Goal: Information Seeking & Learning: Learn about a topic

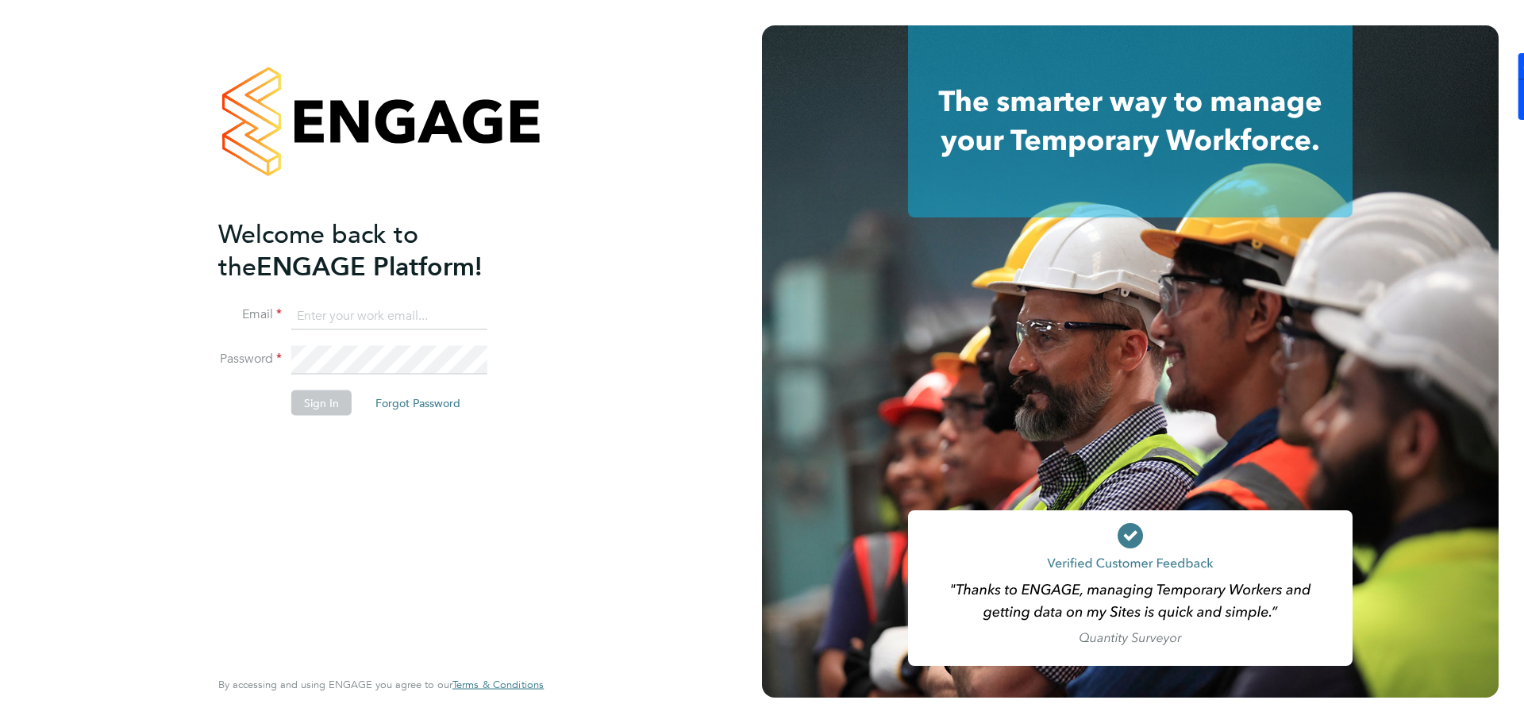
type input "[PERSON_NAME][EMAIL_ADDRESS][PERSON_NAME][DOMAIN_NAME]"
click at [323, 400] on button "Sign In" at bounding box center [321, 402] width 60 height 25
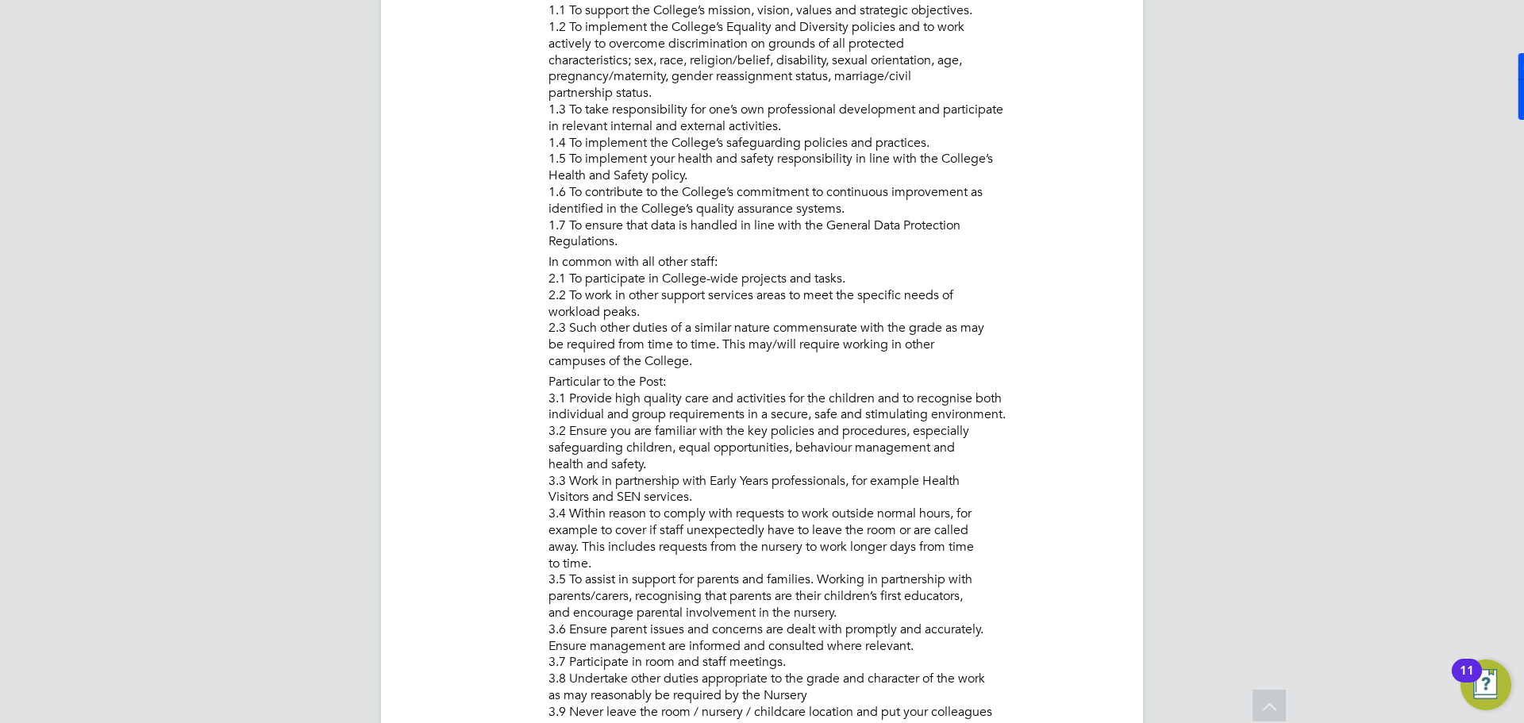
scroll to position [556, 0]
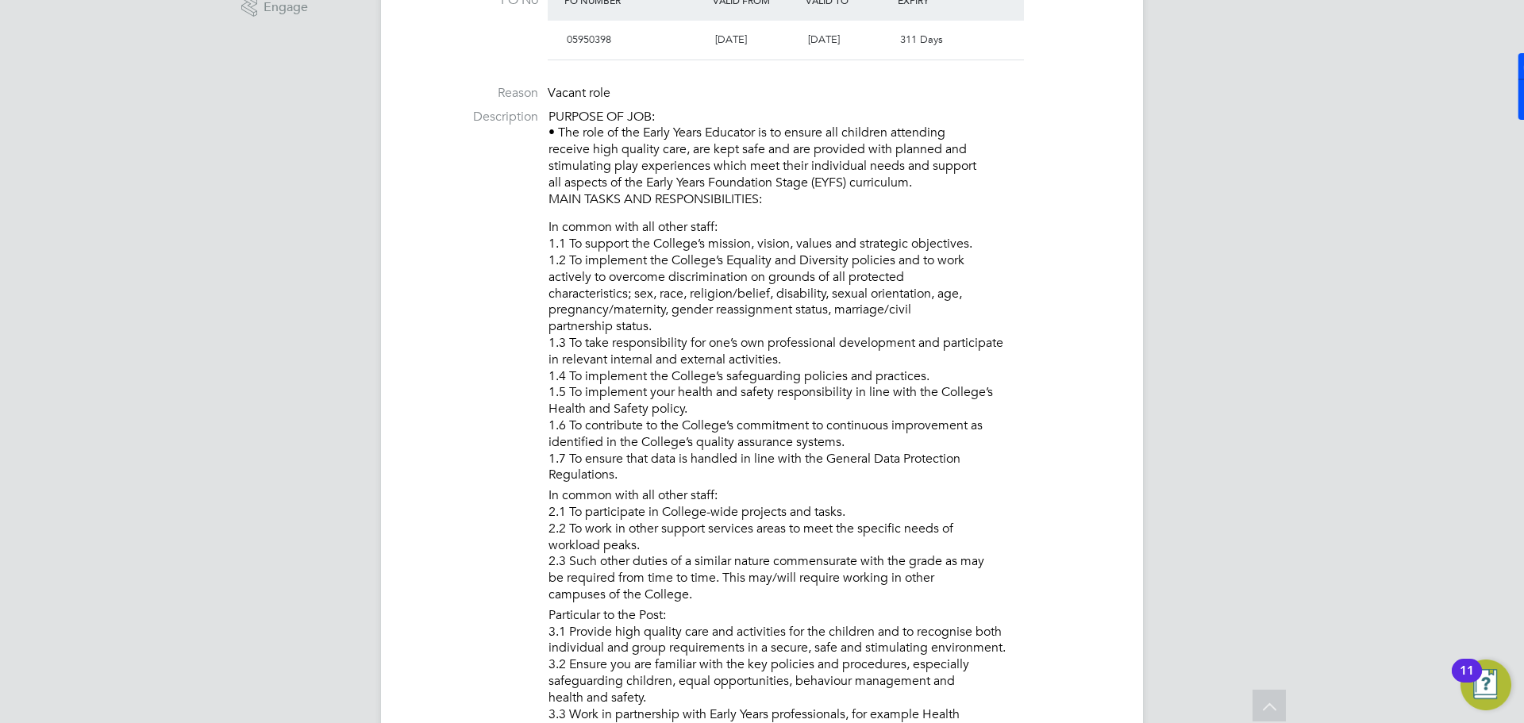
drag, startPoint x: 934, startPoint y: 183, endPoint x: 524, endPoint y: 122, distance: 414.8
copy p "PURPOSE OF JOB: • The role of the Early Years Educator is to ensure all childre…"
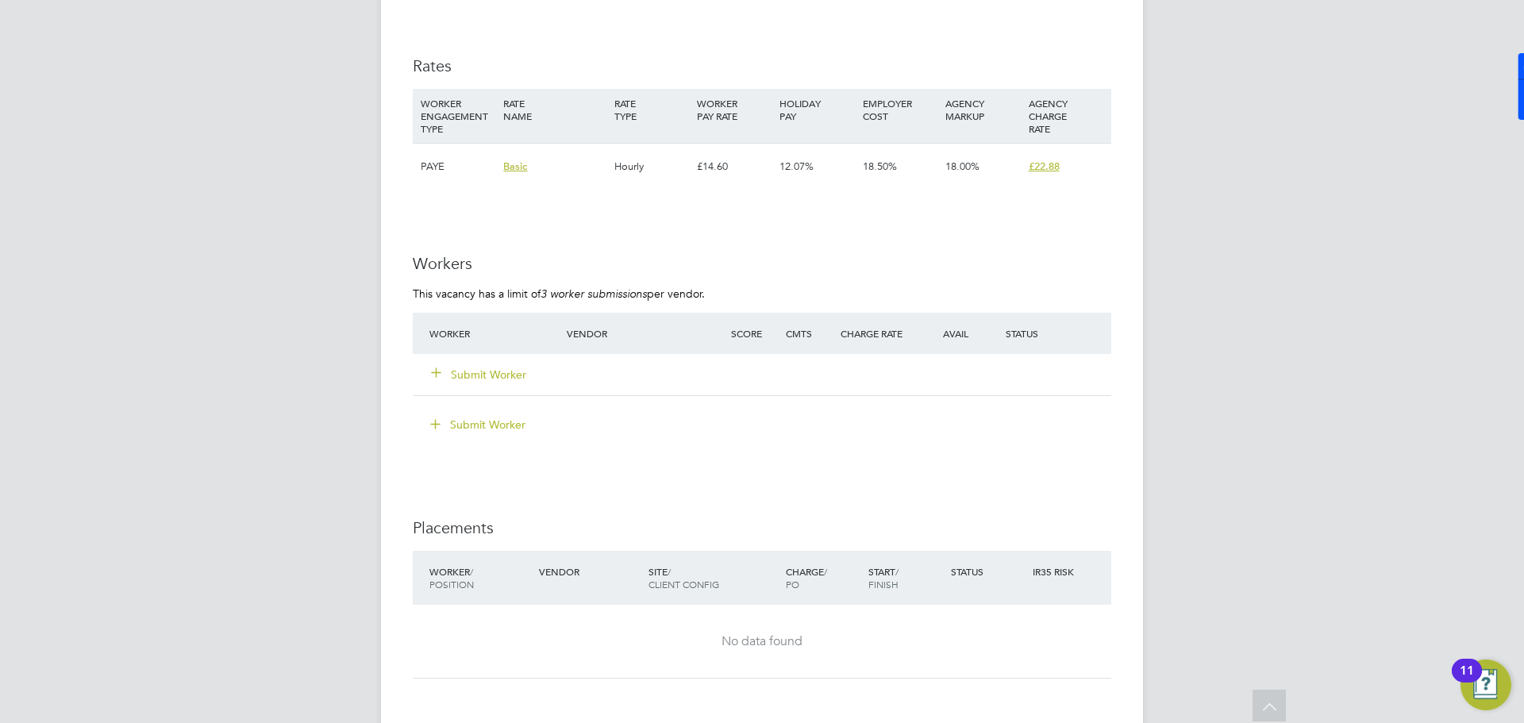
scroll to position [2858, 0]
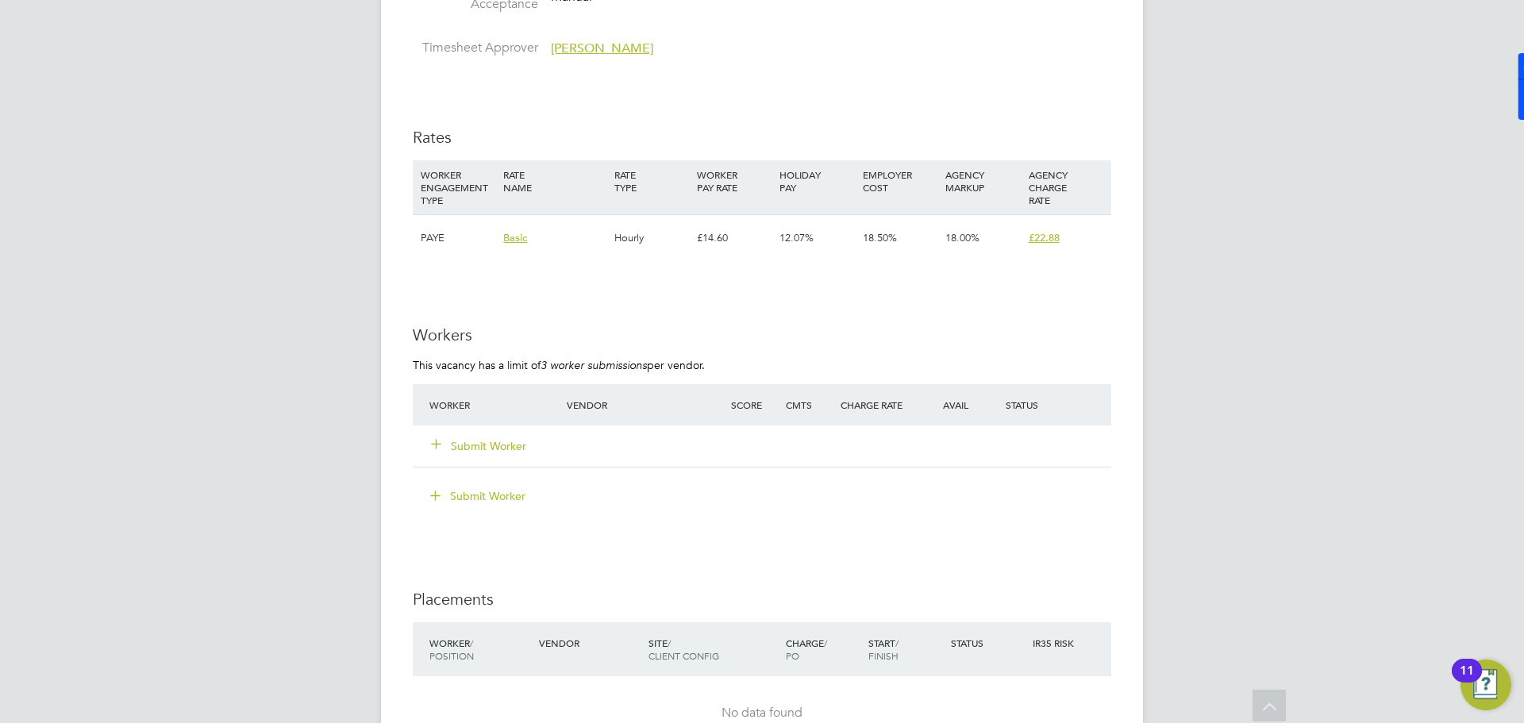
click at [595, 52] on span "Carol Commin" at bounding box center [602, 48] width 102 height 16
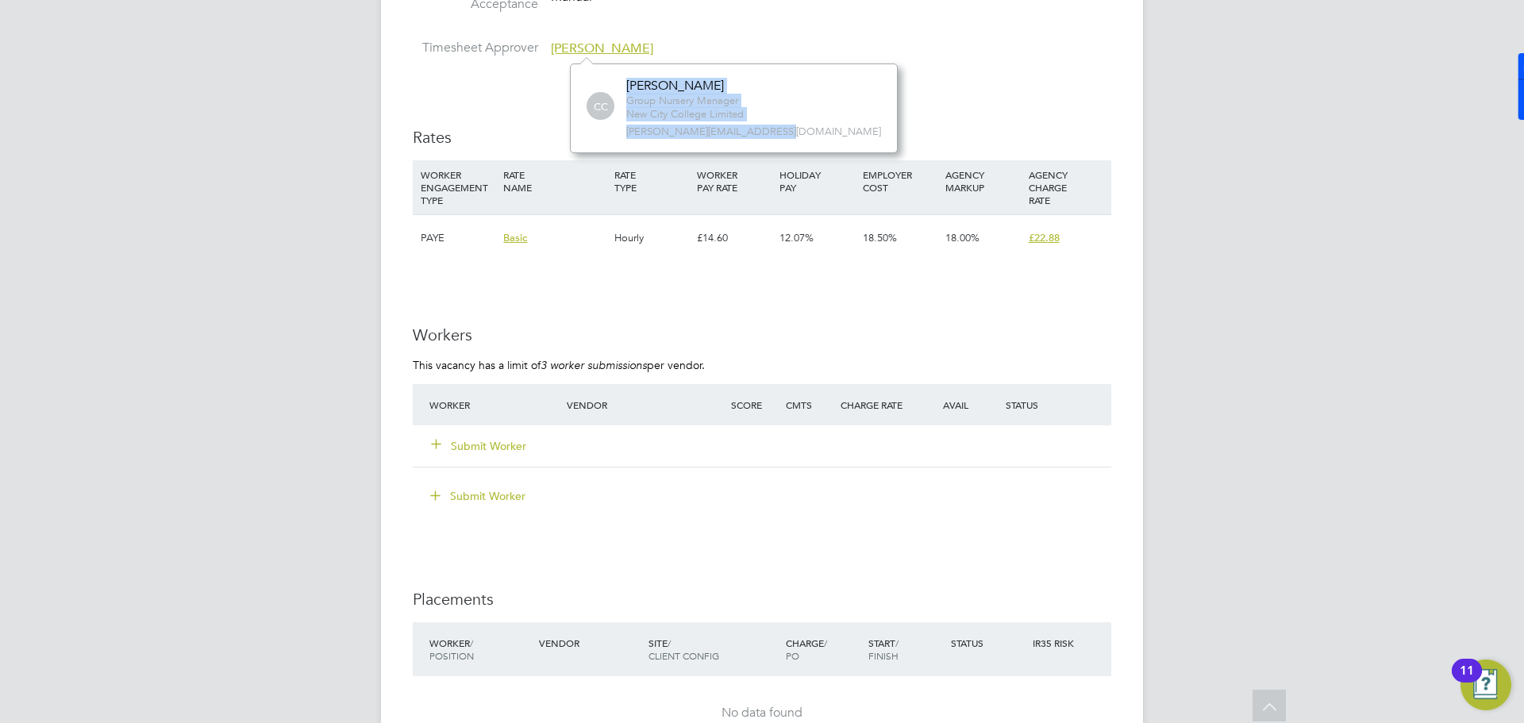
drag, startPoint x: 780, startPoint y: 137, endPoint x: 615, endPoint y: 65, distance: 179.9
click at [615, 65] on div "CC Carol Commin Group Nursery Manager New City College Limited carol.commin@ncc…" at bounding box center [734, 108] width 328 height 89
copy div "Carol Commin Group Nursery Manager New City College Limited carol.commin@ncclon…"
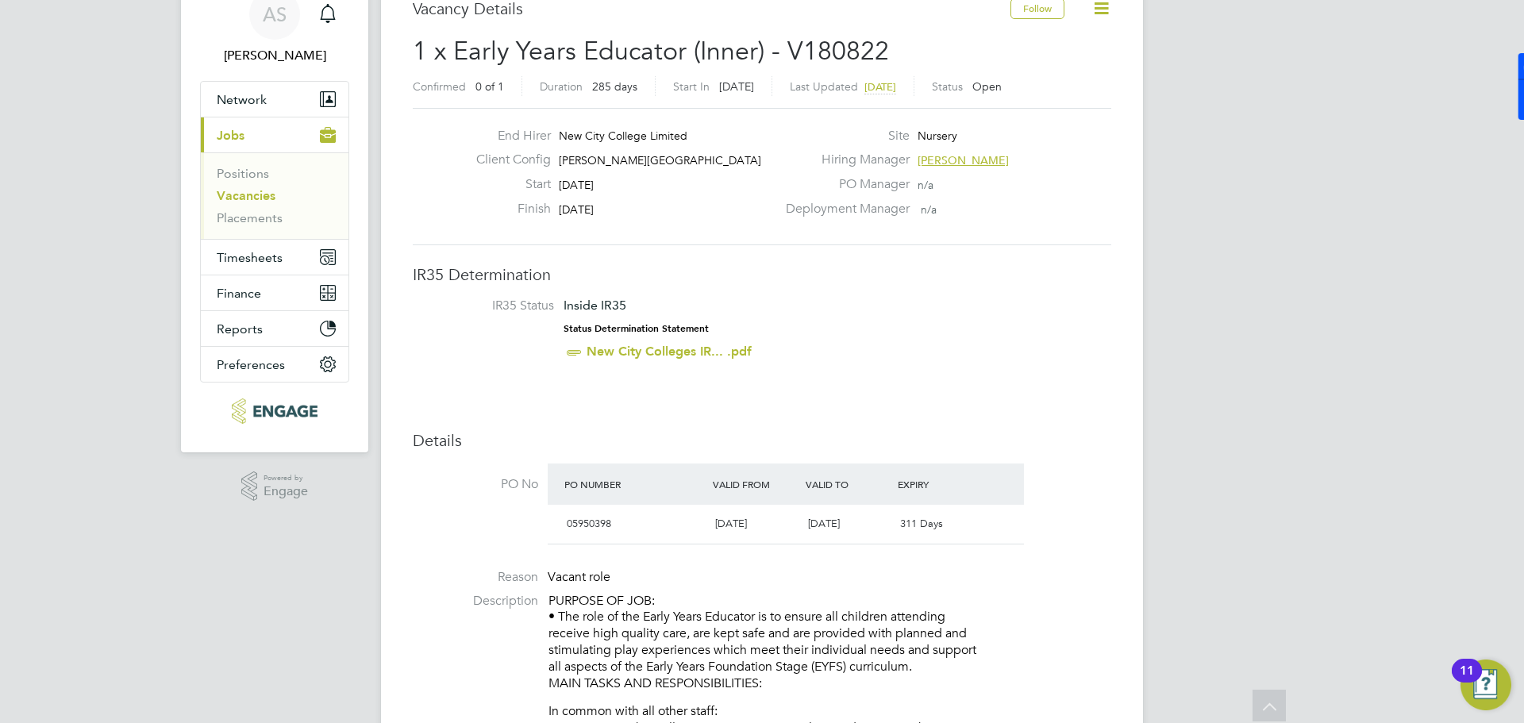
scroll to position [0, 0]
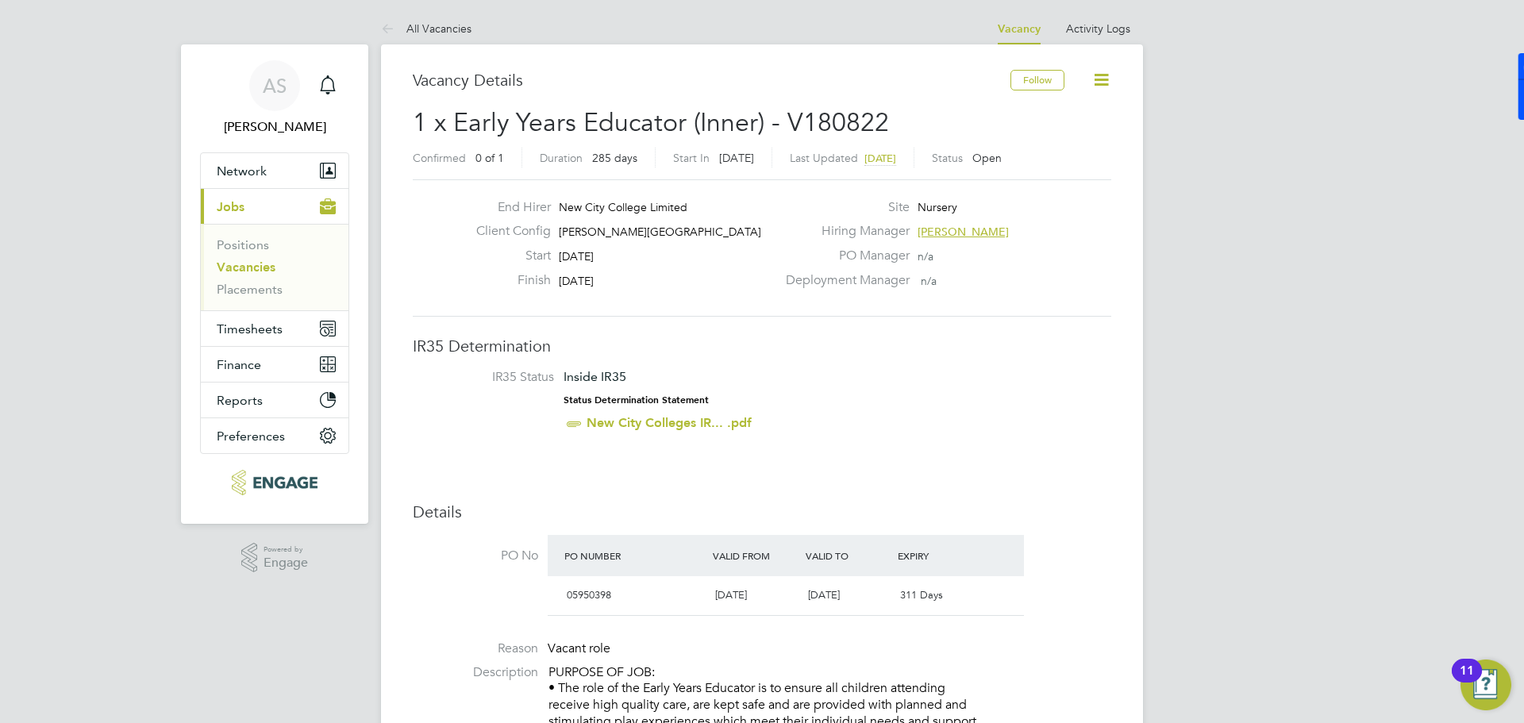
drag, startPoint x: 953, startPoint y: 235, endPoint x: 998, endPoint y: 254, distance: 49.1
click at [953, 234] on span "Carol Commin" at bounding box center [963, 232] width 91 height 14
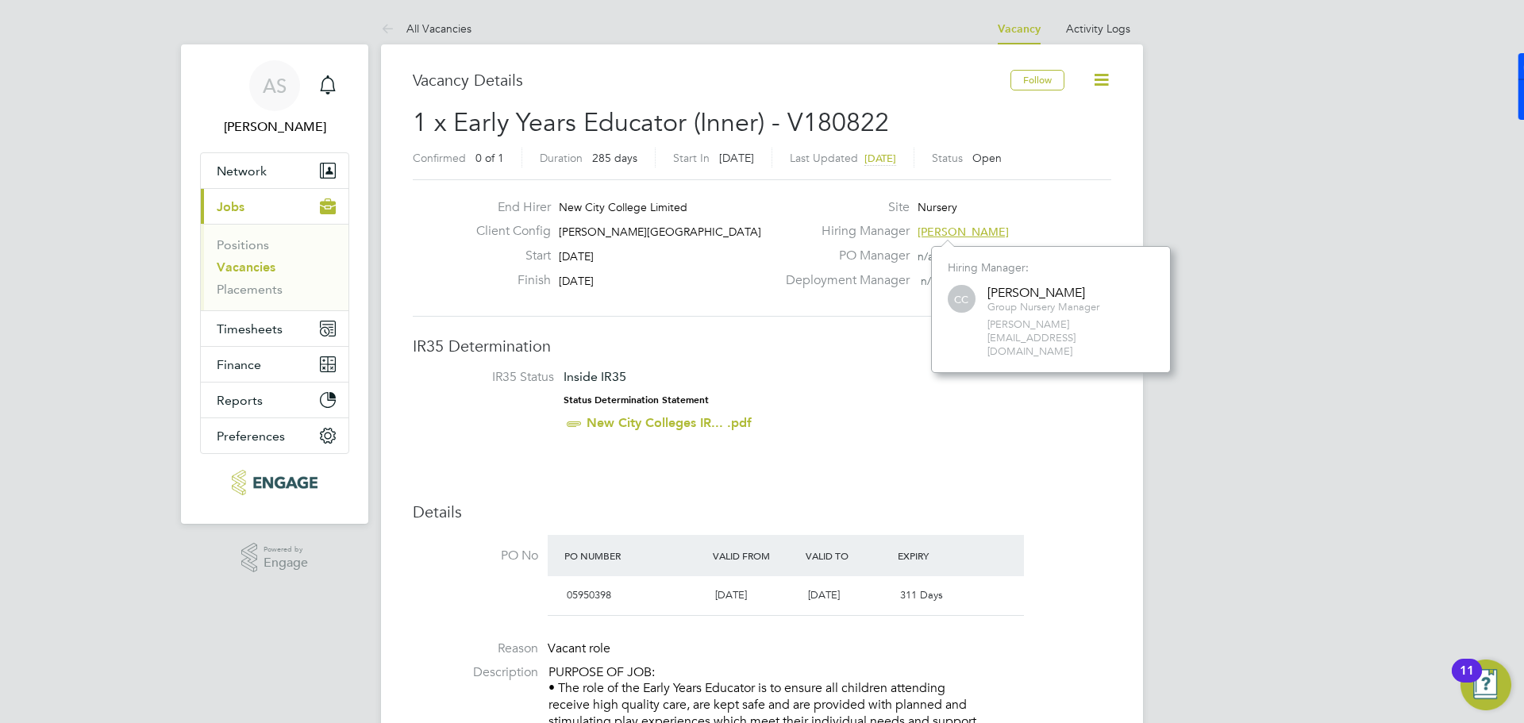
scroll to position [15, 73]
